Goal: Information Seeking & Learning: Learn about a topic

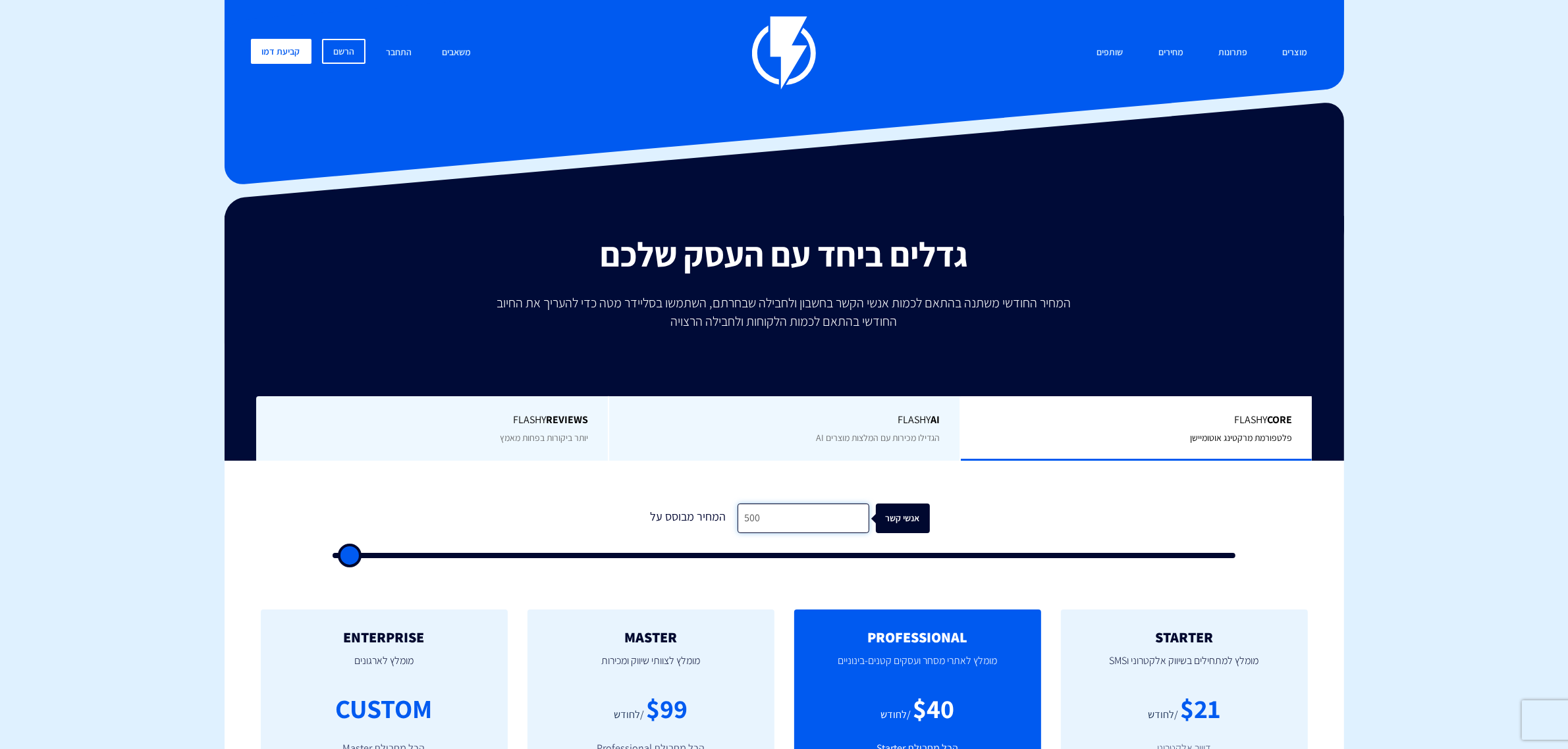
click at [796, 515] on input "500" at bounding box center [802, 518] width 131 height 30
type input "3"
type input "500"
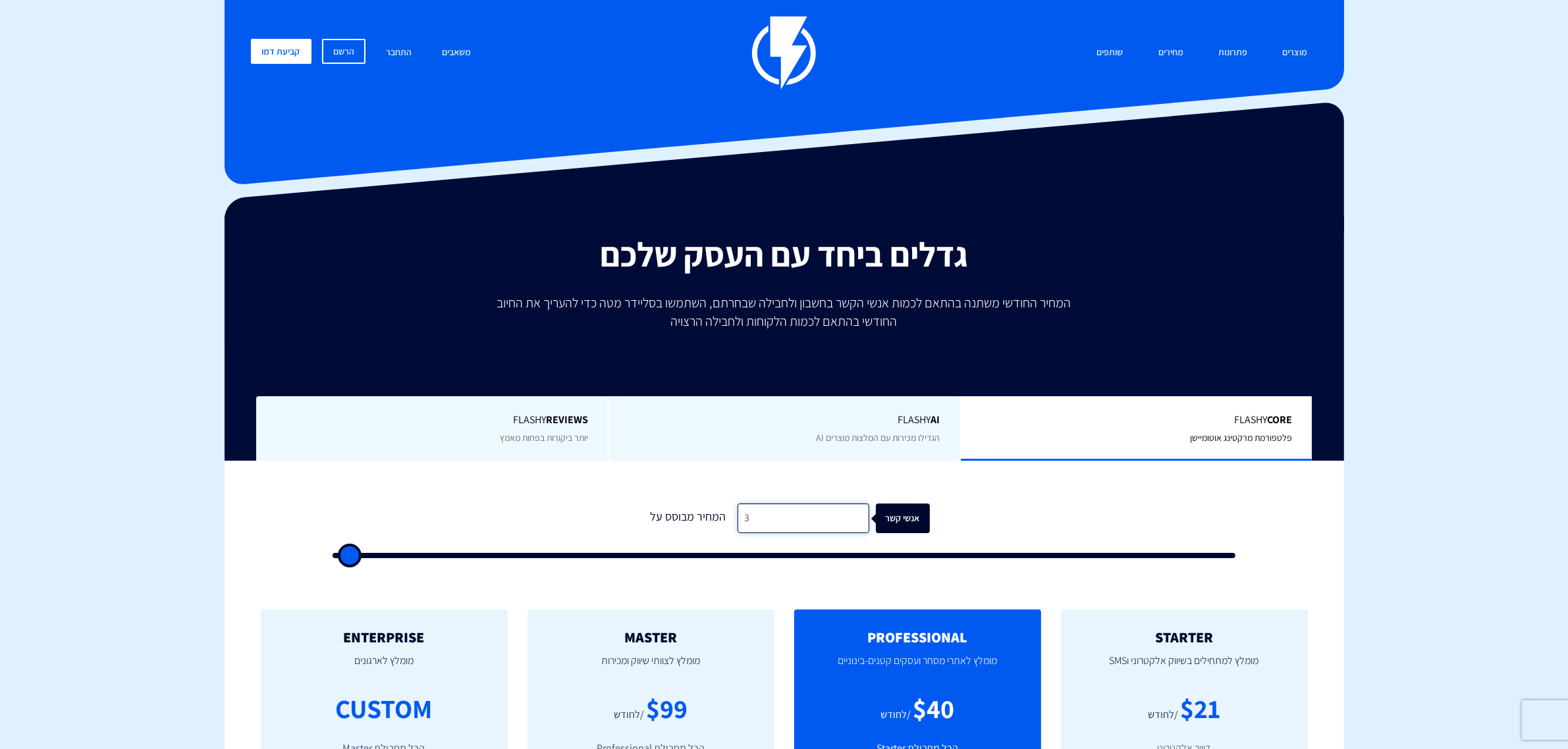
type input "39"
type input "500"
type input "390"
type input "500"
type input "3,900"
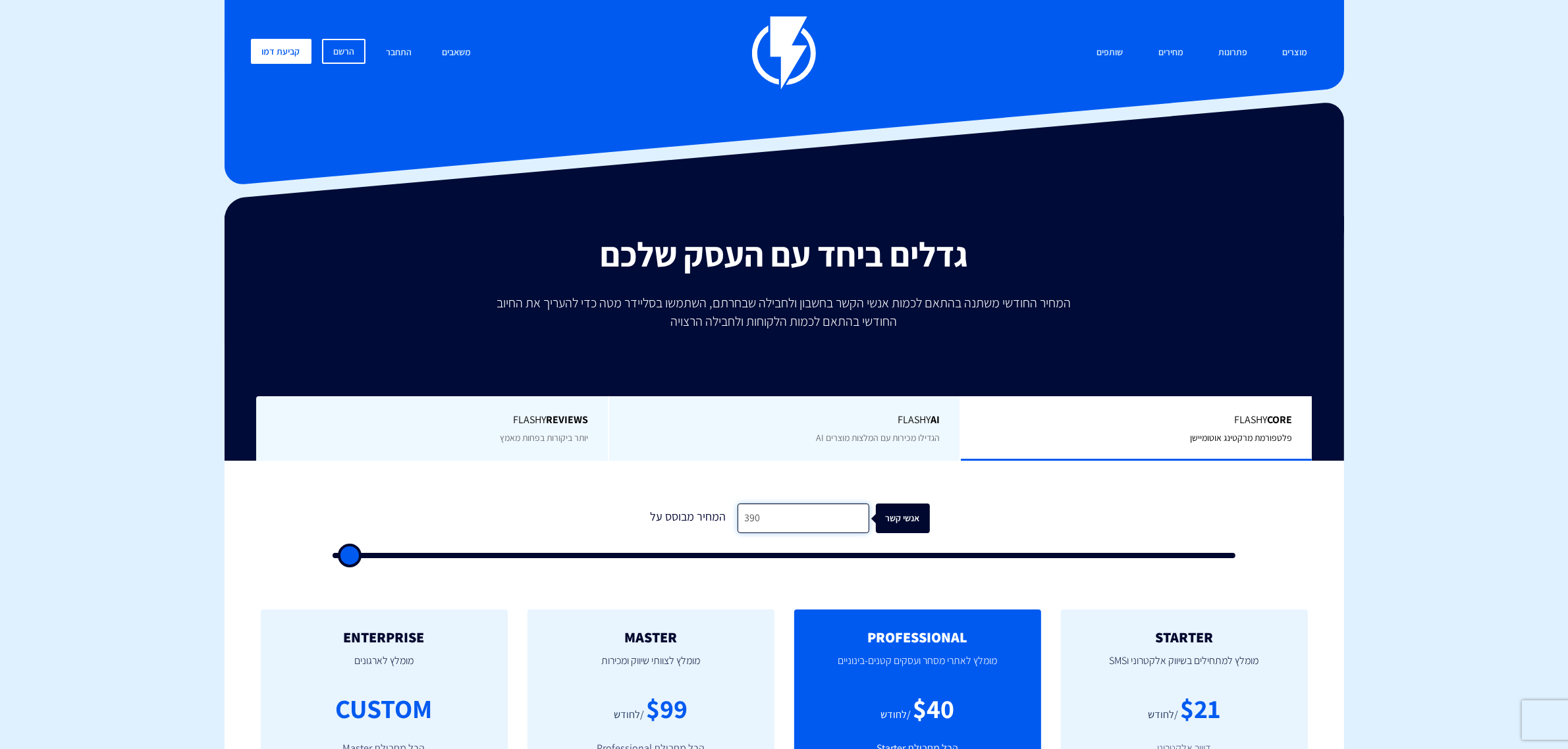
type input "4000"
type input "39,000"
type input "39000"
type input "39,000"
